Goal: Information Seeking & Learning: Learn about a topic

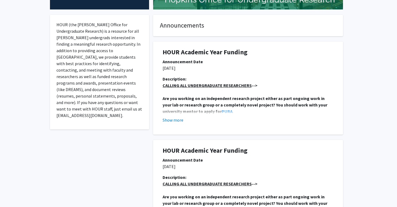
scroll to position [93, 0]
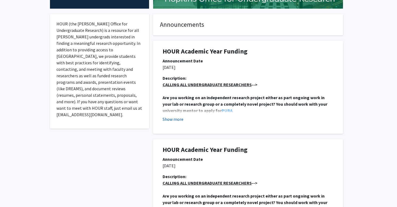
click at [174, 118] on button "Show more" at bounding box center [173, 119] width 21 height 6
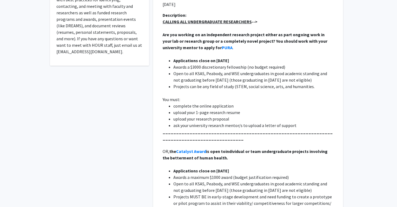
scroll to position [156, 0]
click at [222, 48] on strong "PURA" at bounding box center [227, 47] width 11 height 5
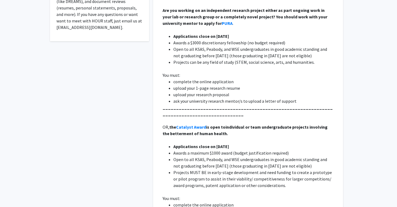
scroll to position [180, 0]
